Goal: Book appointment/travel/reservation

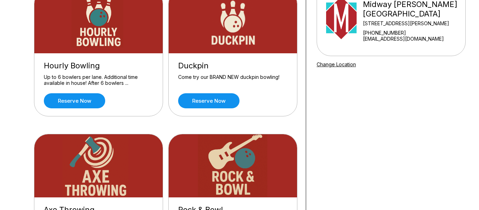
scroll to position [82, 0]
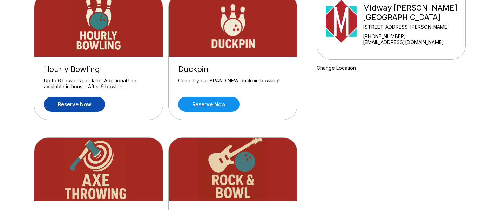
click at [86, 106] on link "Reserve now" at bounding box center [74, 104] width 61 height 15
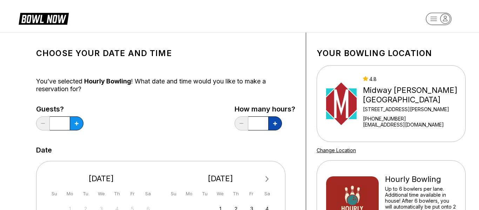
click at [276, 126] on button at bounding box center [275, 123] width 14 height 14
type input "*"
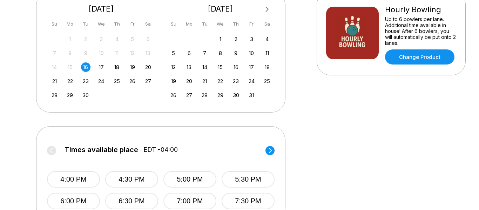
scroll to position [173, 0]
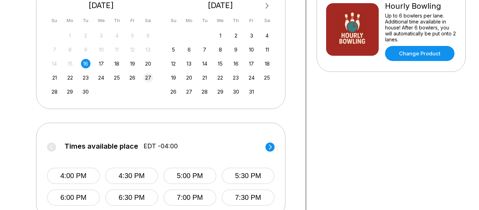
click at [146, 79] on div "27" at bounding box center [147, 77] width 9 height 9
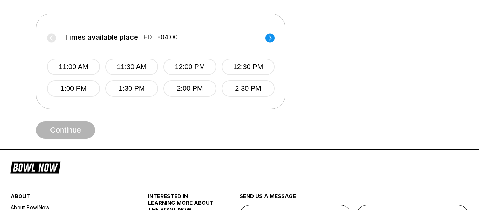
scroll to position [288, 0]
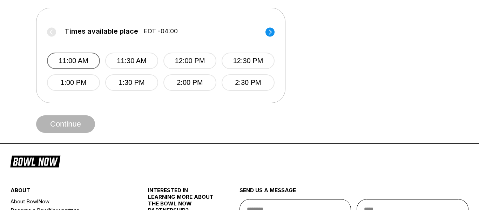
click at [86, 61] on button "11:00 AM" at bounding box center [73, 61] width 53 height 16
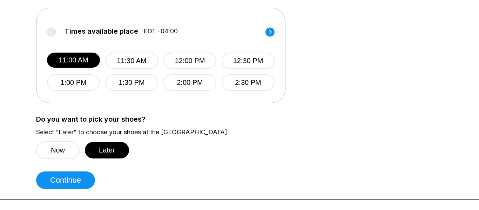
click at [271, 32] on icon at bounding box center [270, 31] width 3 height 5
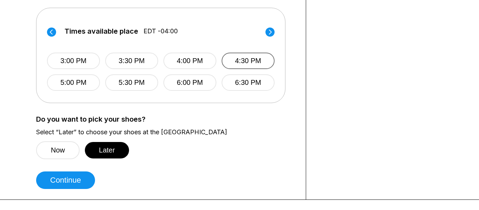
click at [247, 60] on button "4:30 PM" at bounding box center [248, 61] width 53 height 16
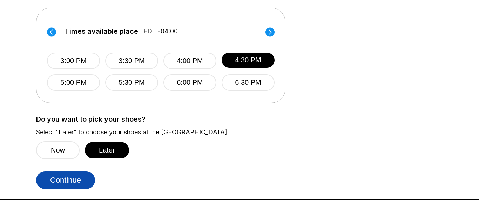
click at [72, 181] on button "Continue" at bounding box center [65, 180] width 59 height 18
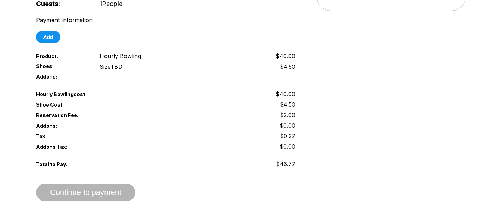
scroll to position [236, 0]
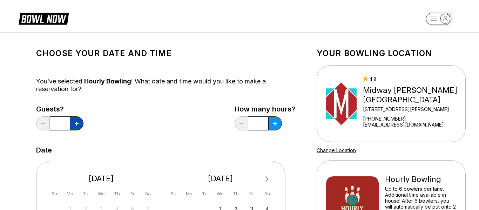
click at [76, 126] on button at bounding box center [77, 123] width 14 height 14
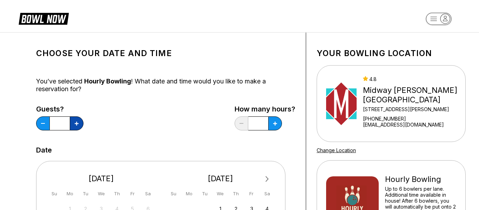
click at [76, 126] on button at bounding box center [77, 123] width 14 height 14
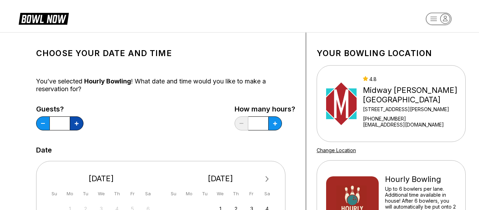
click at [76, 126] on button at bounding box center [77, 123] width 14 height 14
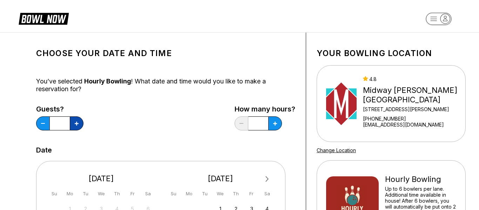
click at [76, 126] on button at bounding box center [77, 123] width 14 height 14
type input "**"
click at [278, 127] on button at bounding box center [275, 123] width 14 height 14
type input "*"
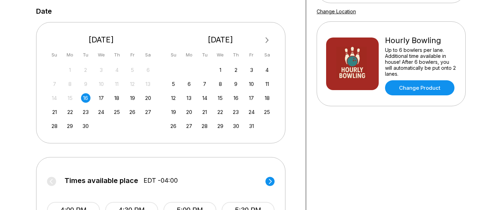
scroll to position [144, 0]
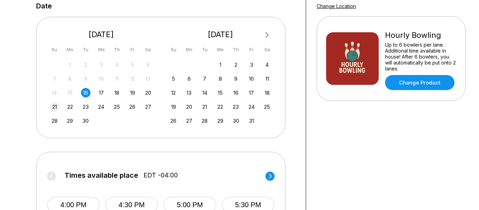
click at [53, 108] on div "21" at bounding box center [54, 106] width 9 height 9
click at [149, 108] on div "27" at bounding box center [147, 106] width 9 height 9
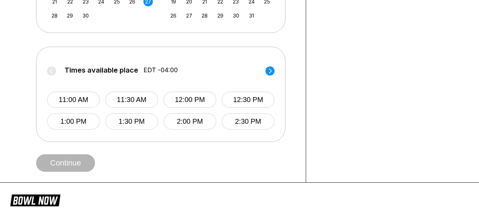
scroll to position [250, 0]
click at [270, 67] on circle at bounding box center [269, 70] width 9 height 9
click at [238, 101] on button "4:30 PM" at bounding box center [248, 99] width 53 height 16
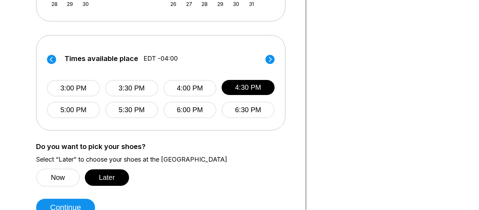
scroll to position [262, 0]
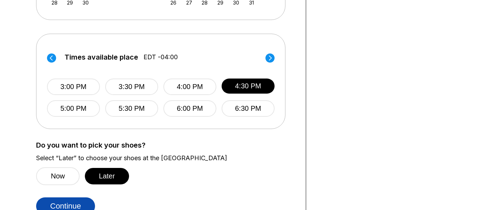
click at [80, 207] on button "Continue" at bounding box center [65, 206] width 59 height 18
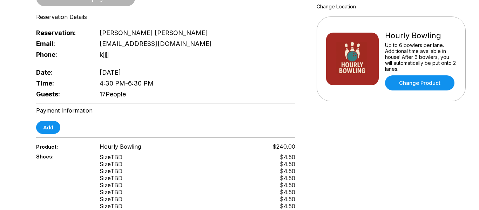
scroll to position [147, 0]
